Goal: Task Accomplishment & Management: Manage account settings

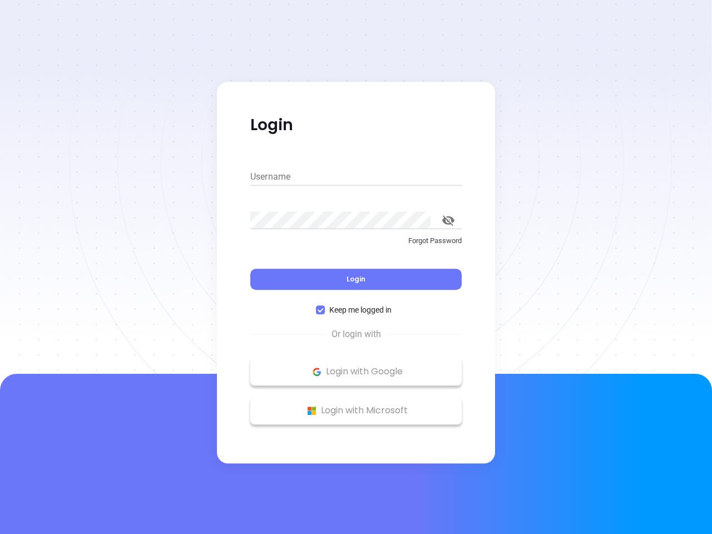
click at [356, 267] on div "Login" at bounding box center [355, 272] width 211 height 34
click at [356, 177] on input "Username" at bounding box center [355, 177] width 211 height 18
click at [448, 220] on icon "toggle password visibility" at bounding box center [448, 220] width 12 height 11
click at [356, 279] on span "Login" at bounding box center [356, 278] width 19 height 9
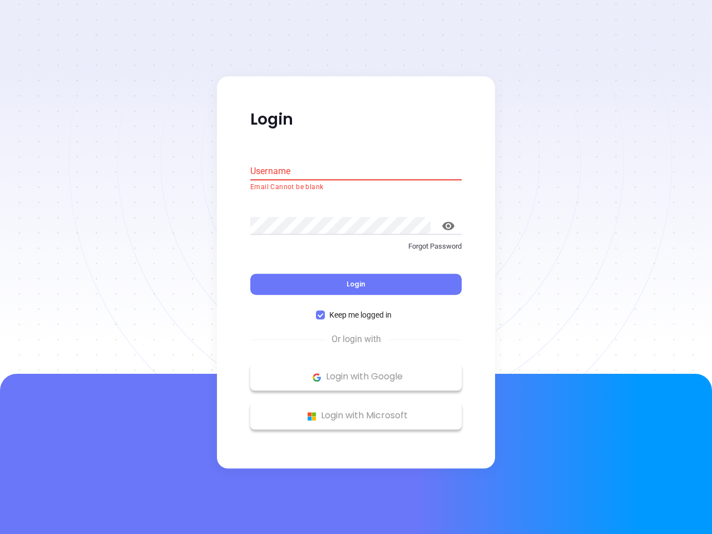
click at [356, 310] on span "Keep me logged in" at bounding box center [360, 315] width 71 height 12
click at [325, 311] on input "Keep me logged in" at bounding box center [320, 315] width 9 height 9
checkbox input "false"
click at [356, 372] on p "Login with Google" at bounding box center [356, 377] width 200 height 17
click at [356, 411] on p "Login with Microsoft" at bounding box center [356, 416] width 200 height 17
